Goal: Transaction & Acquisition: Download file/media

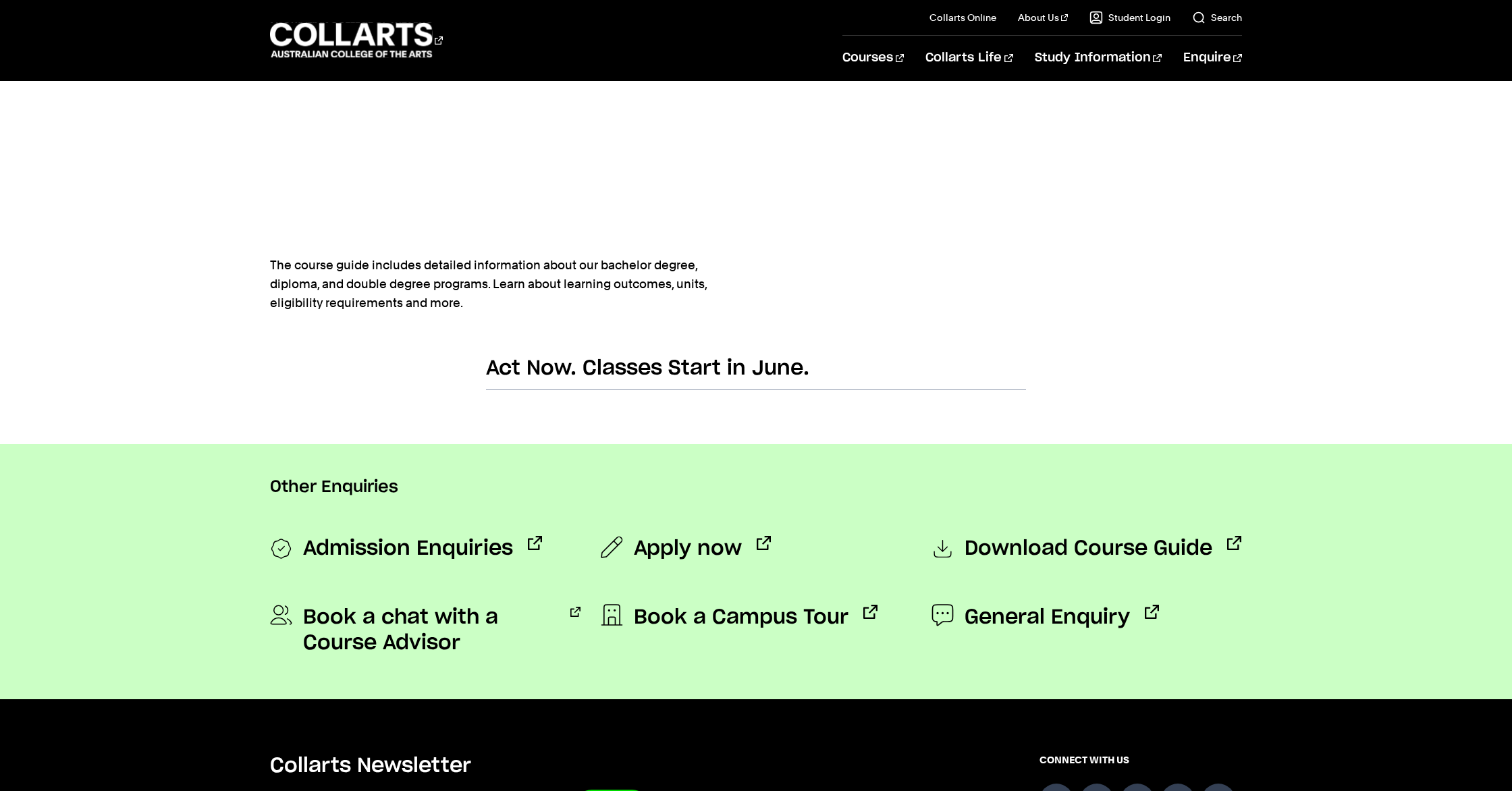
scroll to position [662, 0]
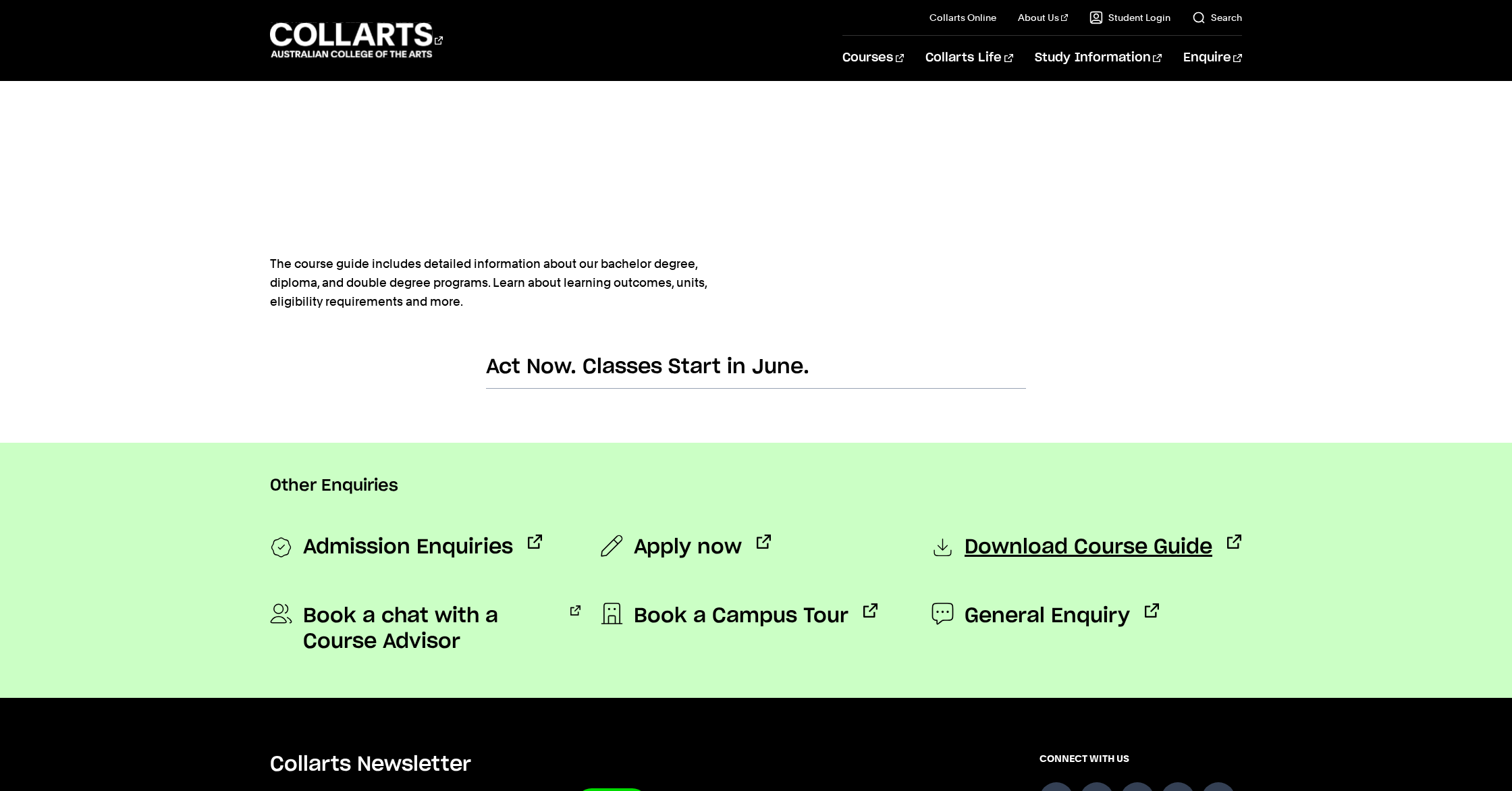
click at [1156, 552] on span "Download Course Guide" at bounding box center [1088, 548] width 248 height 27
